Goal: Task Accomplishment & Management: Manage account settings

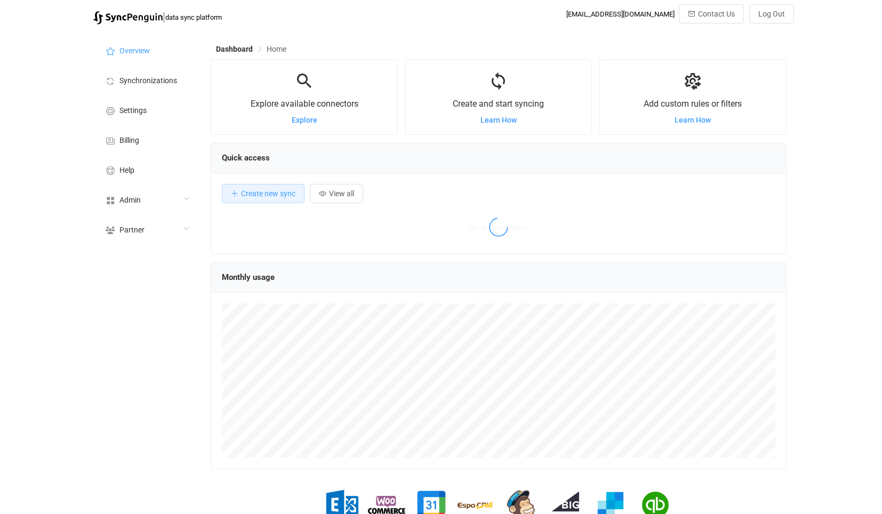
scroll to position [206, 576]
click at [144, 204] on div "Admin" at bounding box center [146, 200] width 107 height 30
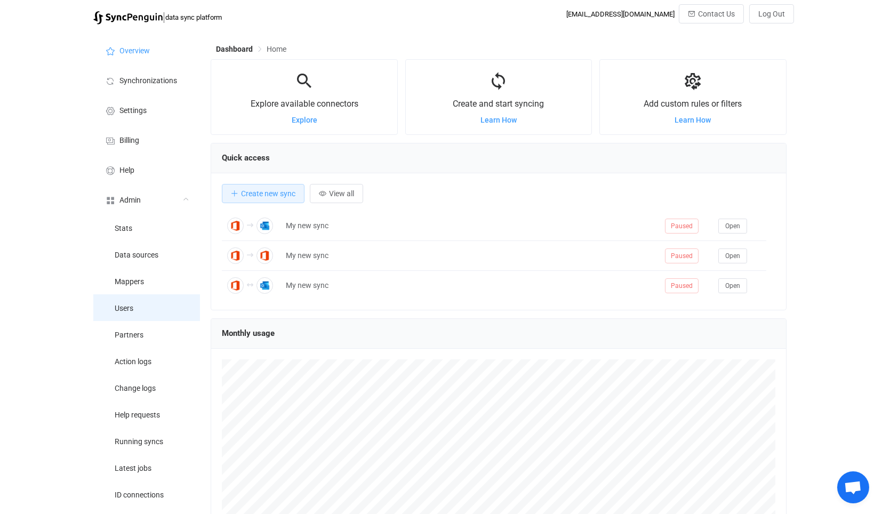
click at [147, 312] on li "Users" at bounding box center [146, 308] width 107 height 27
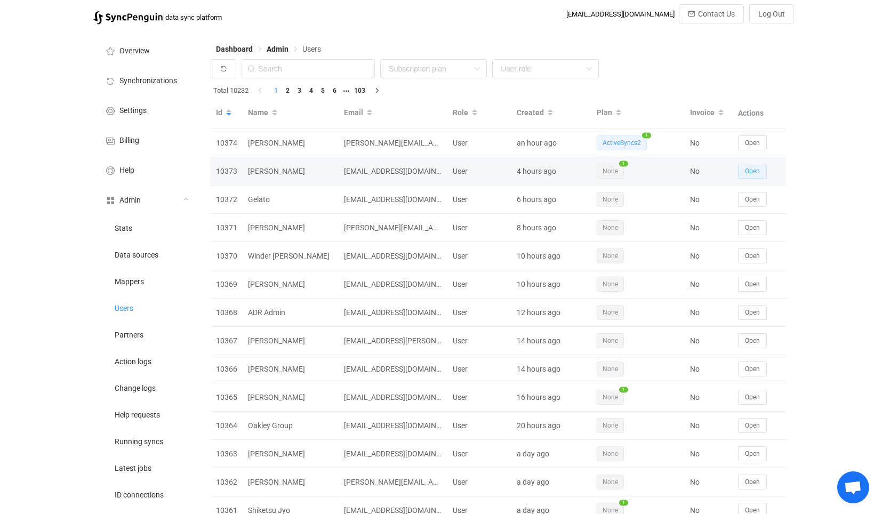
click at [750, 174] on span "Open" at bounding box center [752, 171] width 15 height 7
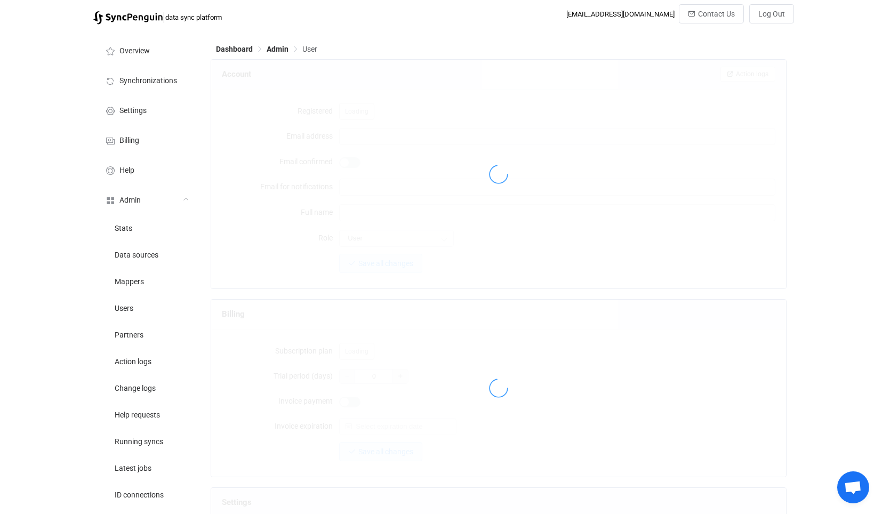
type input "[EMAIL_ADDRESS][DOMAIN_NAME]"
type input "[PERSON_NAME]"
type input "14"
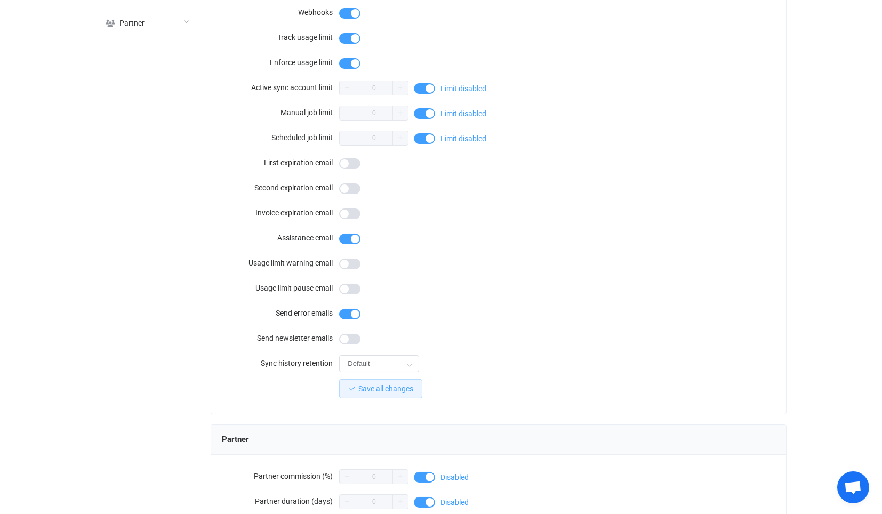
scroll to position [834, 0]
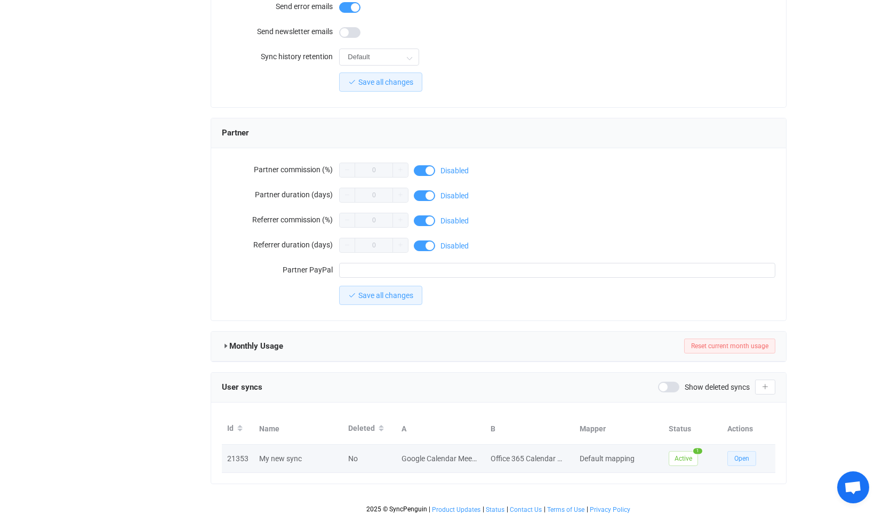
click at [744, 455] on span "Open" at bounding box center [742, 458] width 15 height 7
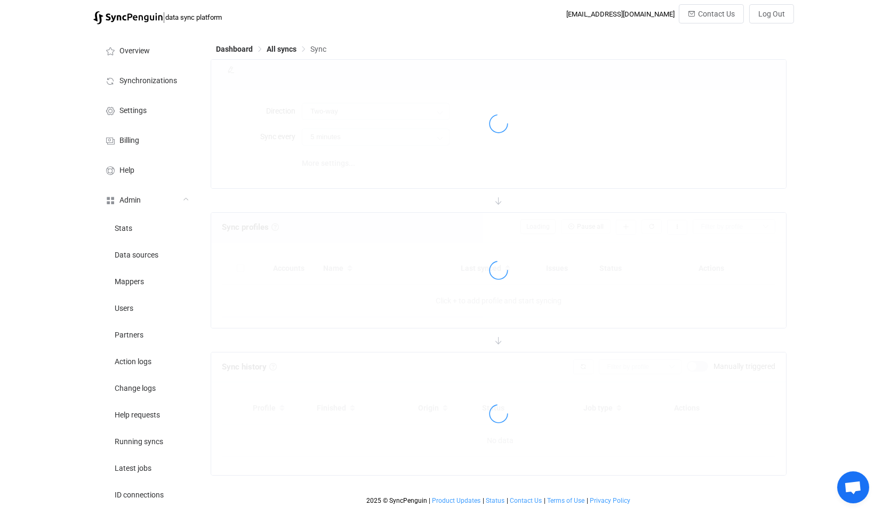
type input "Google → Office 365"
type input "10 minutes"
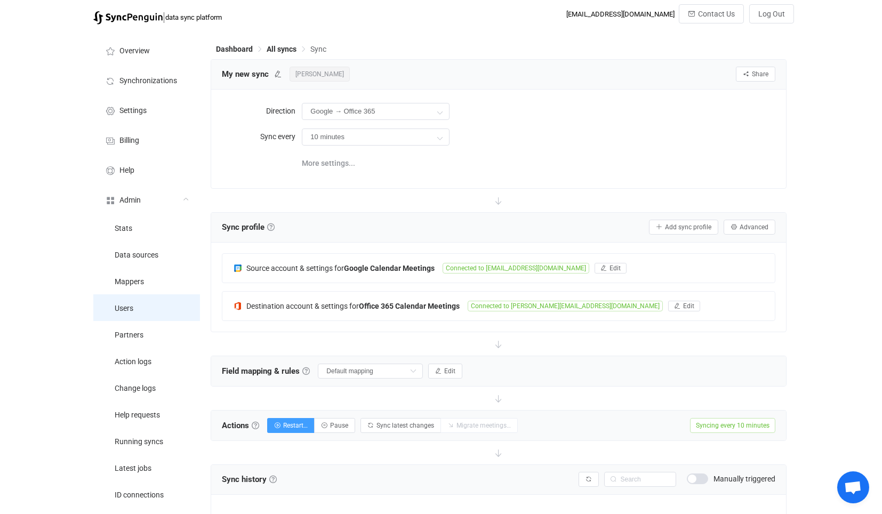
click at [146, 316] on li "Users" at bounding box center [146, 308] width 107 height 27
